Goal: Information Seeking & Learning: Understand process/instructions

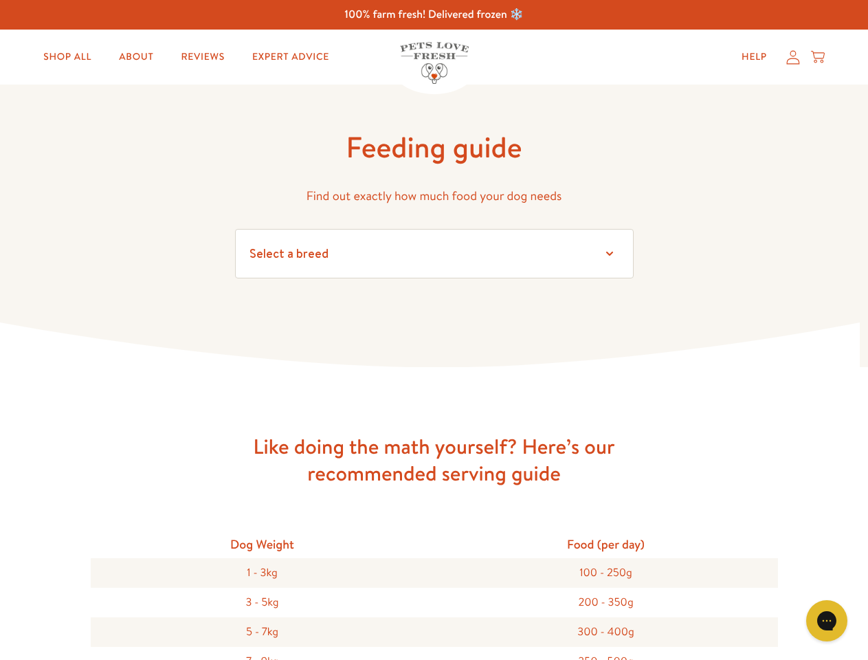
click at [434, 330] on icon at bounding box center [434, 345] width 868 height 46
click at [827, 621] on icon "Gorgias live chat" at bounding box center [826, 620] width 13 height 13
